Goal: Task Accomplishment & Management: Manage account settings

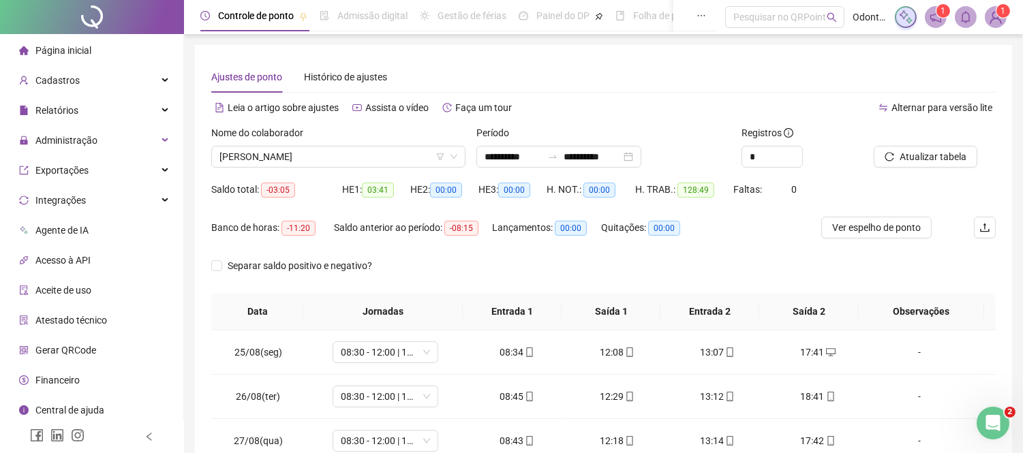
scroll to position [773, 0]
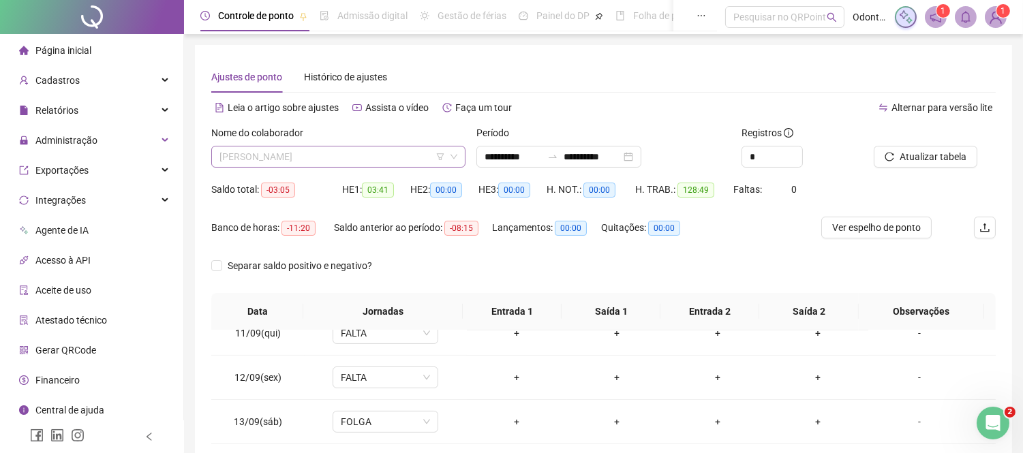
click at [328, 158] on span "[PERSON_NAME]" at bounding box center [338, 157] width 238 height 20
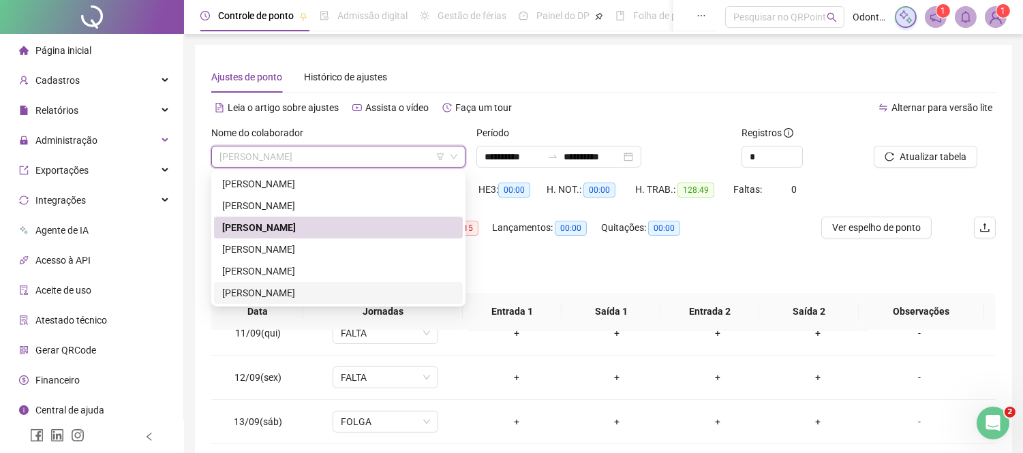
click at [282, 294] on div "[PERSON_NAME]" at bounding box center [338, 293] width 232 height 15
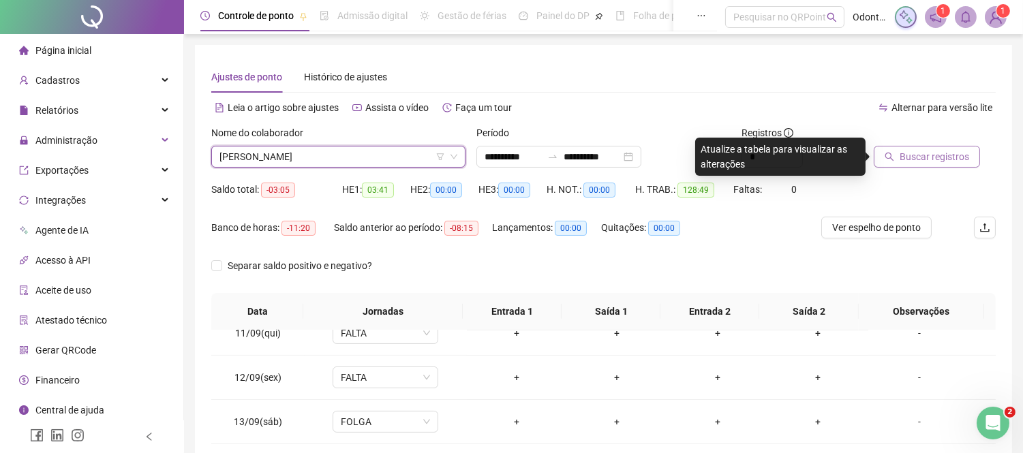
click at [942, 162] on span "Buscar registros" at bounding box center [935, 156] width 70 height 15
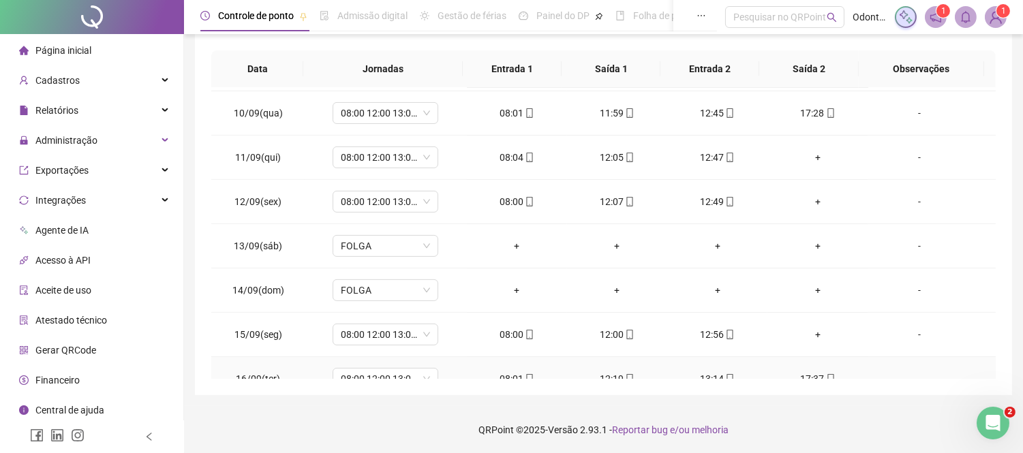
scroll to position [697, 0]
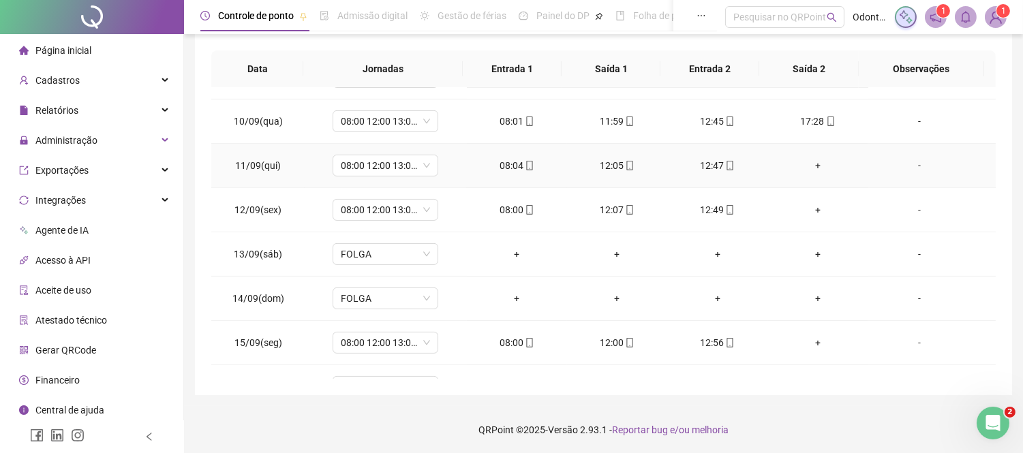
click at [812, 164] on div "+" at bounding box center [817, 165] width 78 height 15
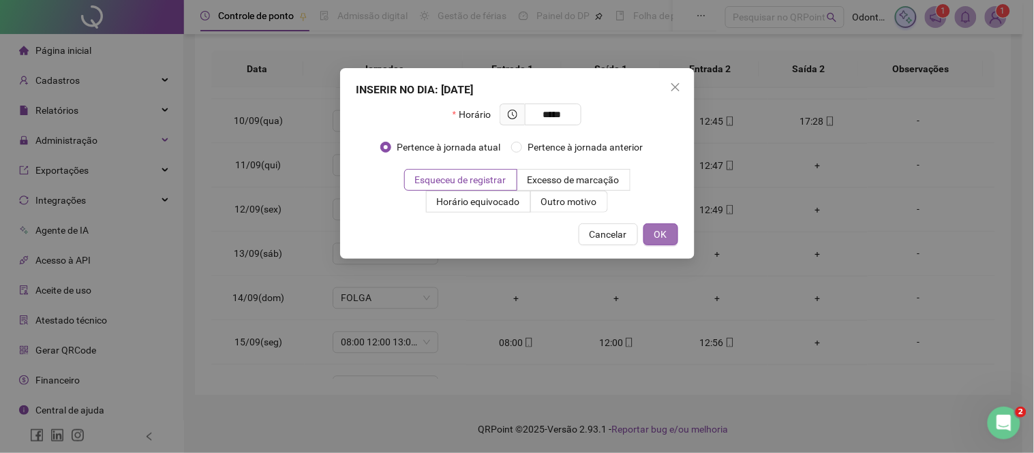
type input "*****"
click at [668, 235] on button "OK" at bounding box center [660, 235] width 35 height 22
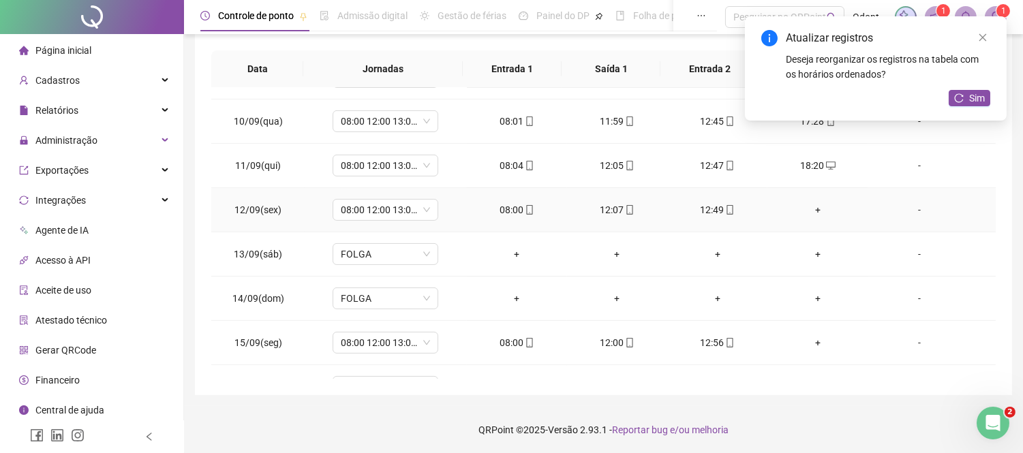
click at [808, 211] on div "+" at bounding box center [817, 209] width 78 height 15
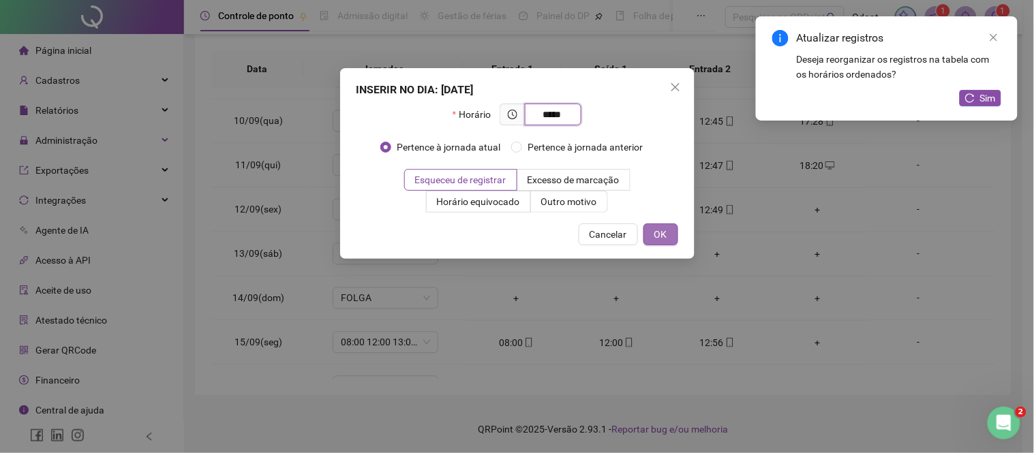
type input "*****"
click at [663, 234] on span "OK" at bounding box center [660, 234] width 13 height 15
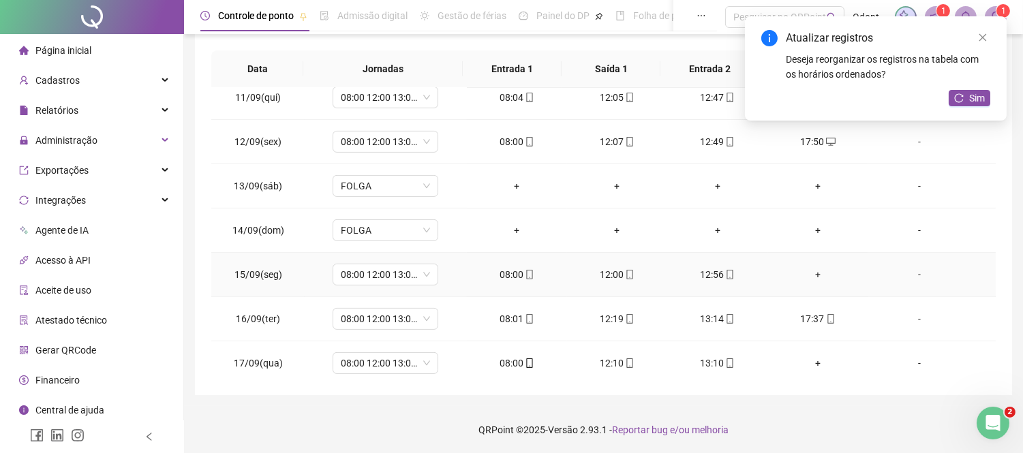
scroll to position [773, 0]
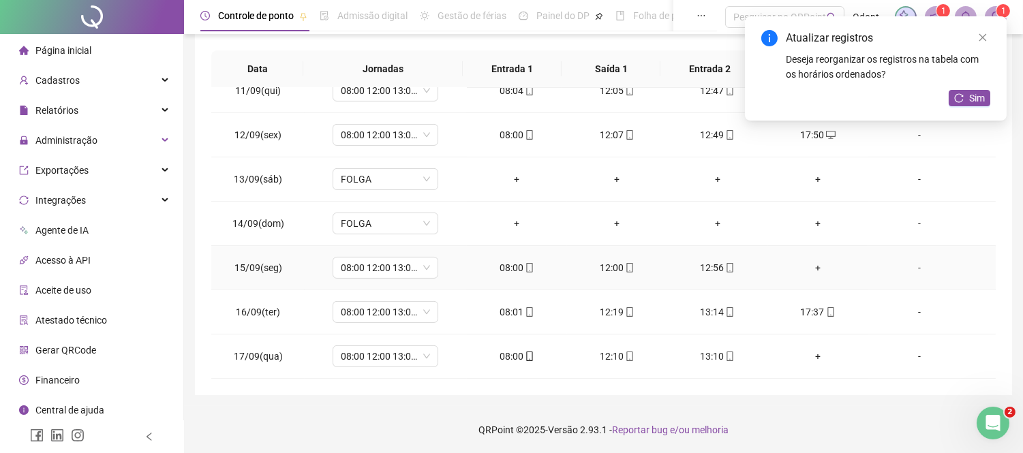
click at [808, 269] on div "+" at bounding box center [817, 267] width 78 height 15
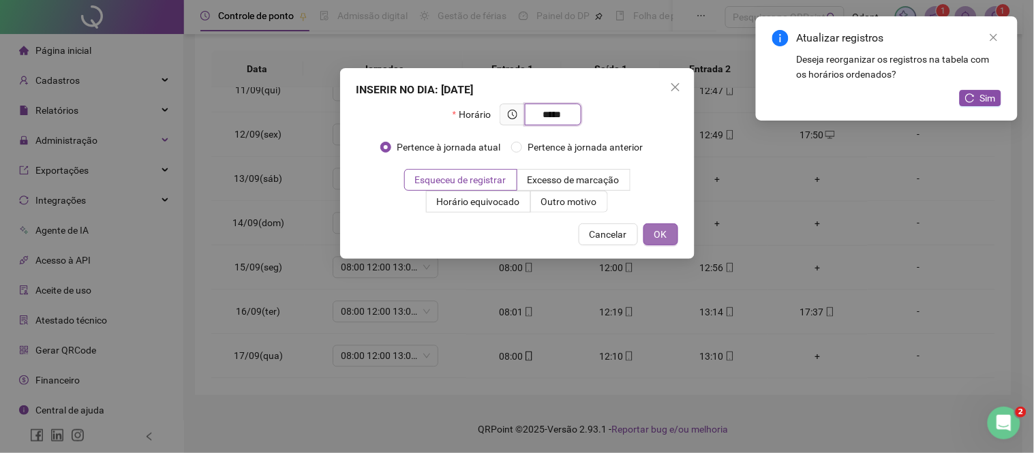
type input "*****"
click at [657, 228] on span "OK" at bounding box center [660, 234] width 13 height 15
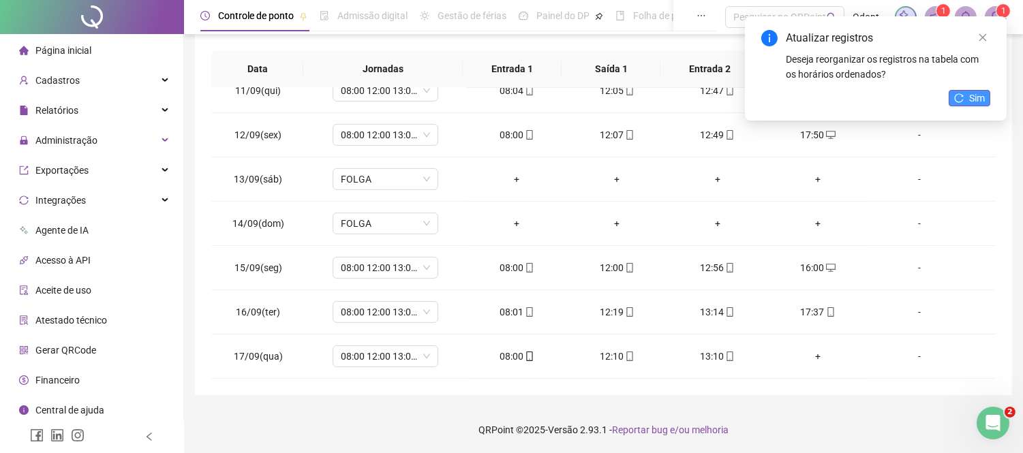
click at [983, 91] on span "Sim" at bounding box center [977, 98] width 16 height 15
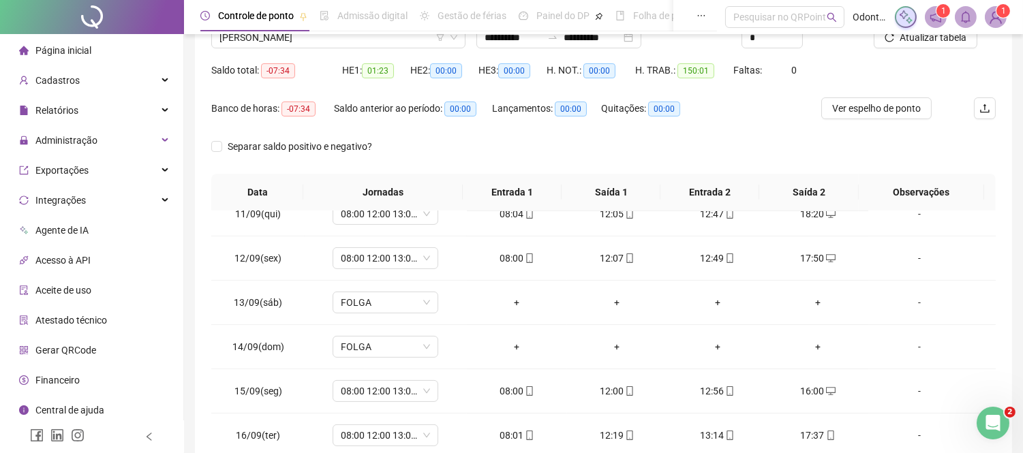
scroll to position [0, 0]
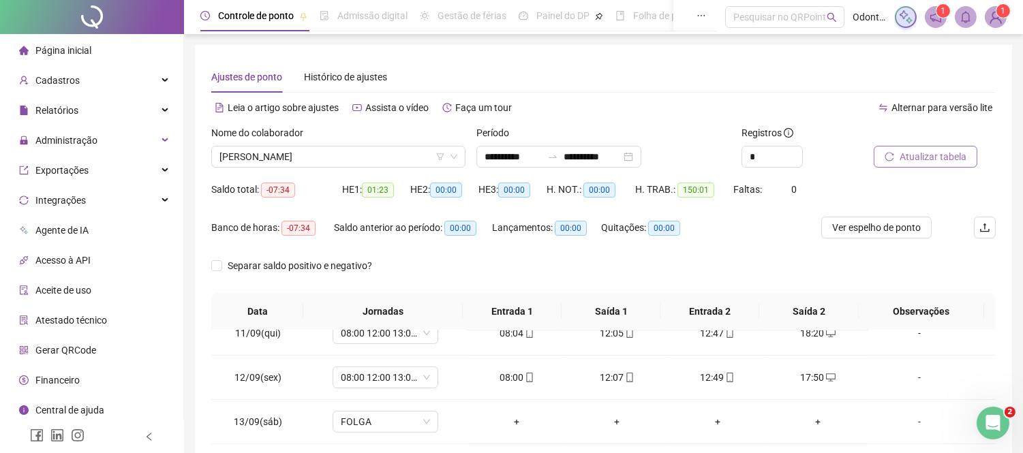
click at [957, 166] on button "Atualizar tabela" at bounding box center [926, 157] width 104 height 22
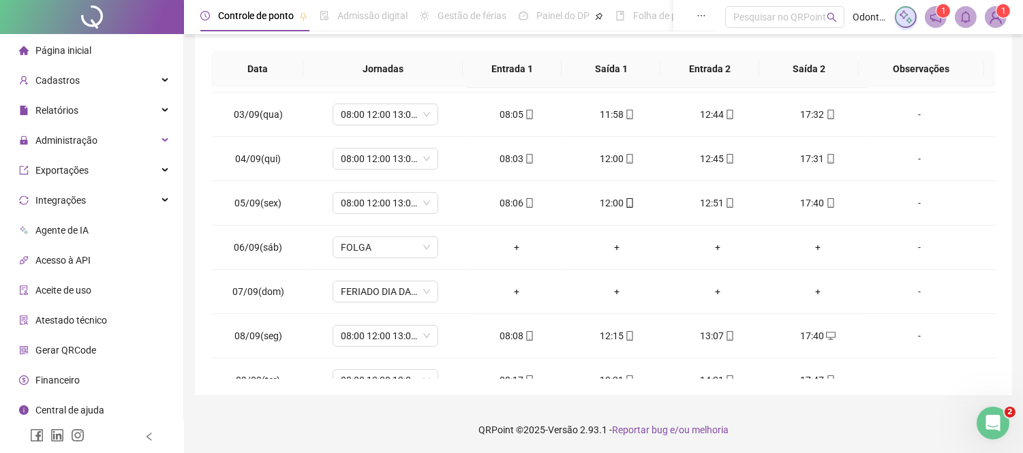
scroll to position [91, 0]
